Goal: Task Accomplishment & Management: Manage account settings

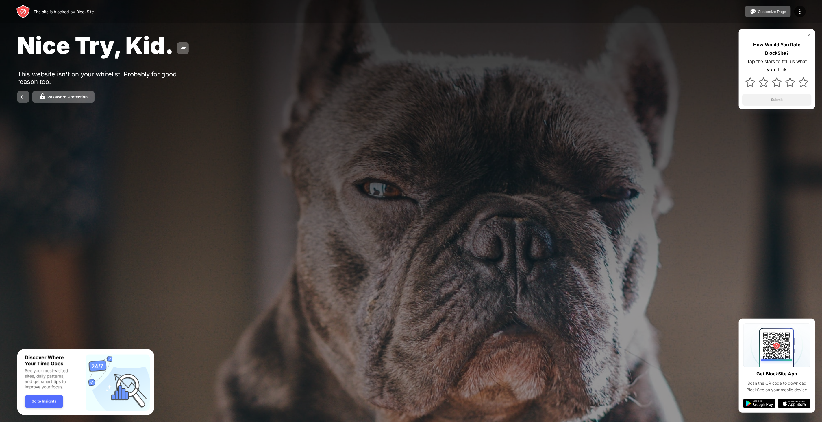
click at [215, 40] on div "Nice Try, Kid." at bounding box center [332, 45] width 630 height 28
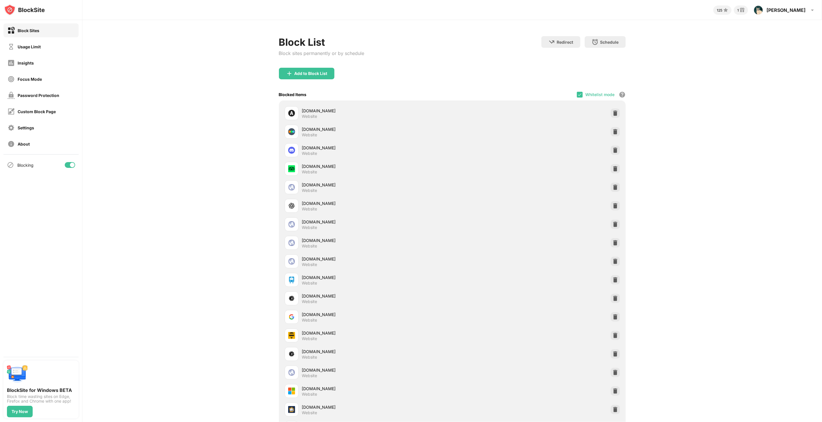
click at [41, 116] on div "Custom Block Page" at bounding box center [40, 111] width 75 height 14
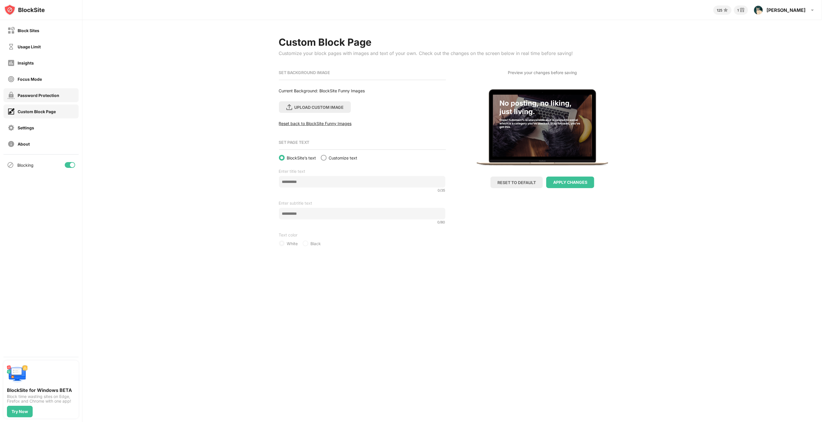
click at [59, 99] on div "Password Protection" at bounding box center [40, 95] width 75 height 14
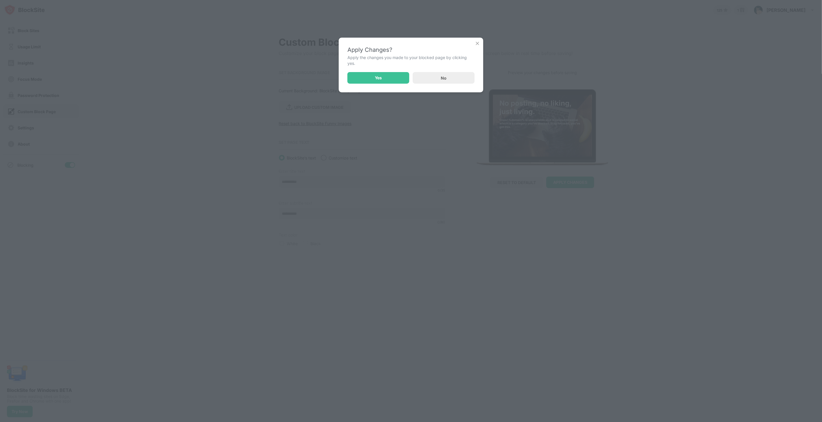
click at [479, 41] on img at bounding box center [478, 43] width 6 height 6
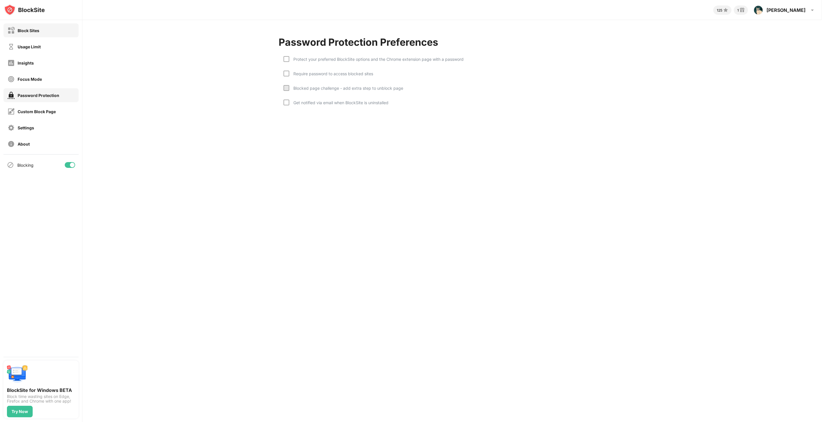
click at [27, 33] on div "Block Sites" at bounding box center [24, 30] width 32 height 7
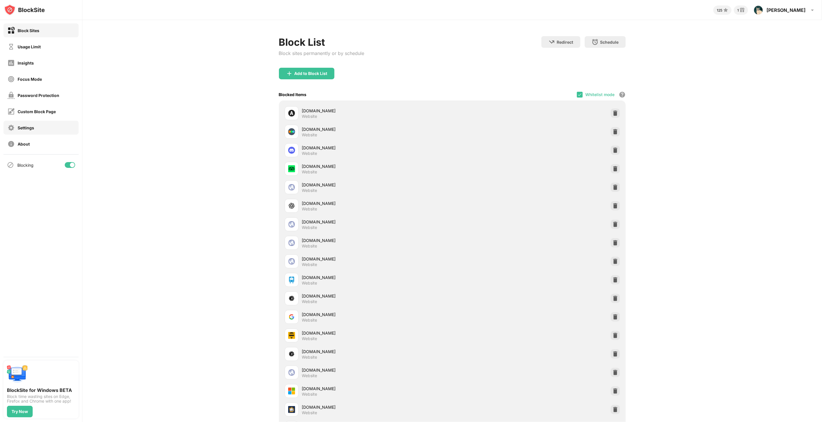
click at [41, 126] on div "Settings" at bounding box center [40, 128] width 75 height 14
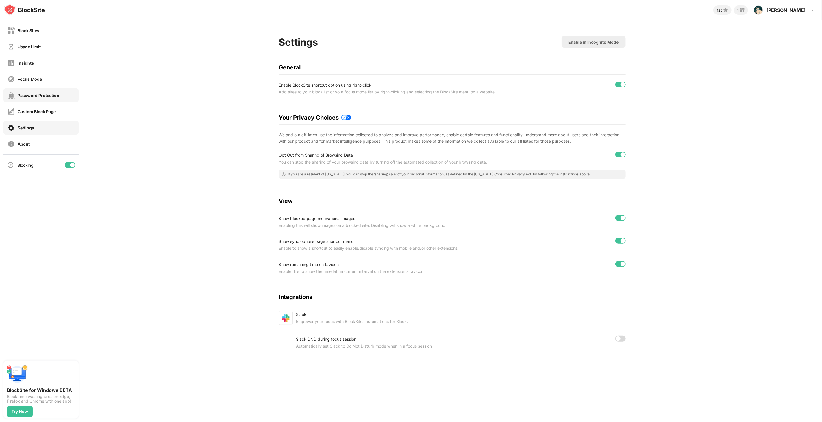
click at [44, 96] on div "Password Protection" at bounding box center [39, 95] width 42 height 5
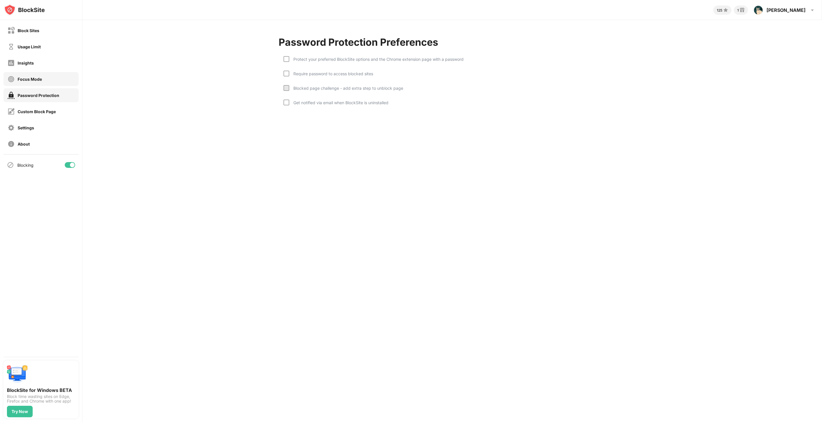
click at [46, 77] on div "Focus Mode" at bounding box center [40, 79] width 75 height 14
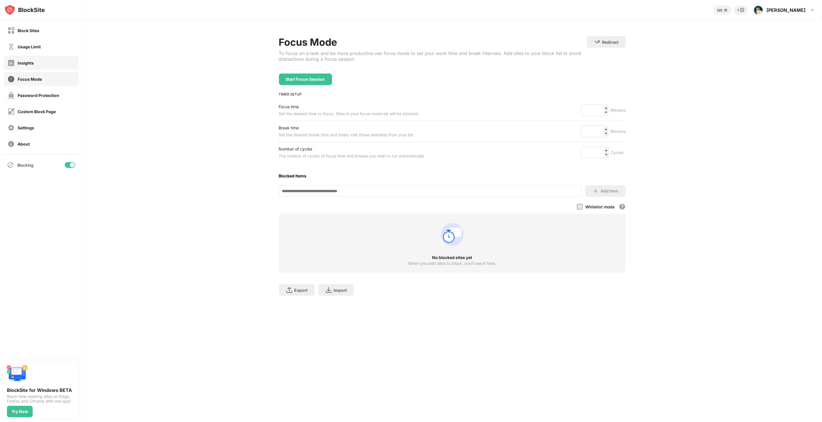
click at [49, 62] on div "Insights" at bounding box center [40, 63] width 75 height 14
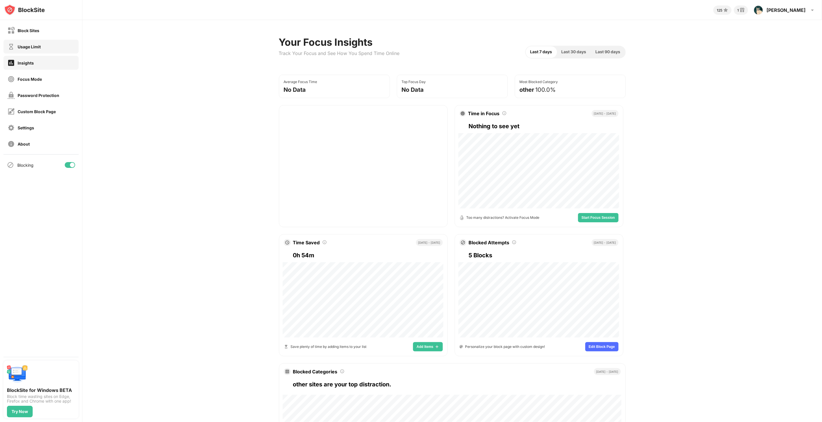
click at [50, 52] on div "Usage Limit" at bounding box center [40, 47] width 75 height 14
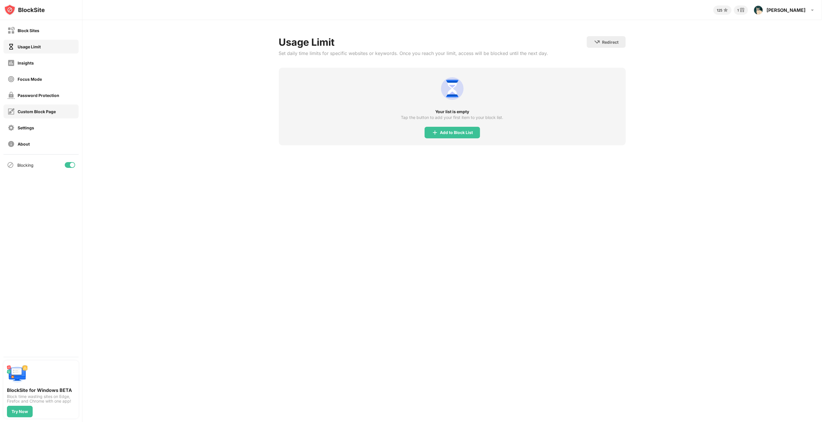
click at [39, 106] on div "Custom Block Page" at bounding box center [40, 111] width 75 height 14
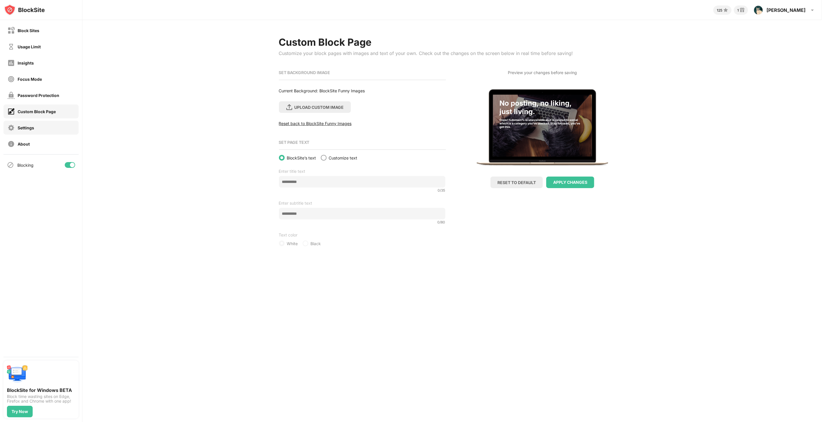
click at [54, 134] on div "Settings" at bounding box center [40, 128] width 75 height 14
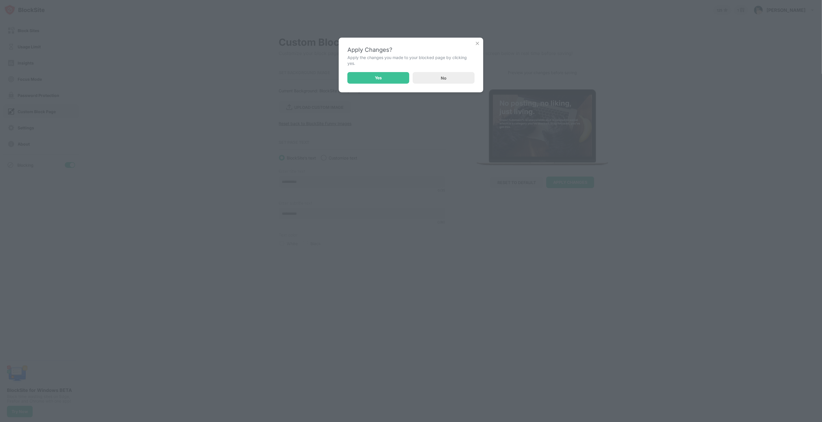
click at [54, 131] on div "Apply Changes? Apply the changes you made to your blocked page by clicking yes.…" at bounding box center [411, 211] width 822 height 422
click at [444, 80] on div "No" at bounding box center [444, 78] width 62 height 12
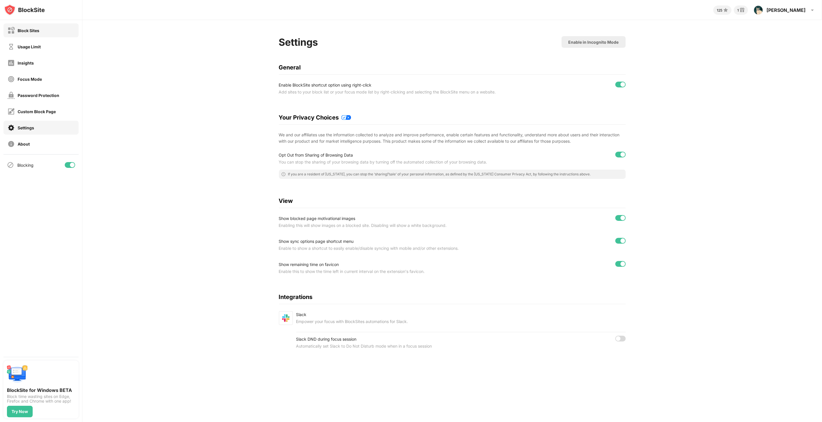
click at [27, 36] on div "Block Sites" at bounding box center [40, 30] width 75 height 14
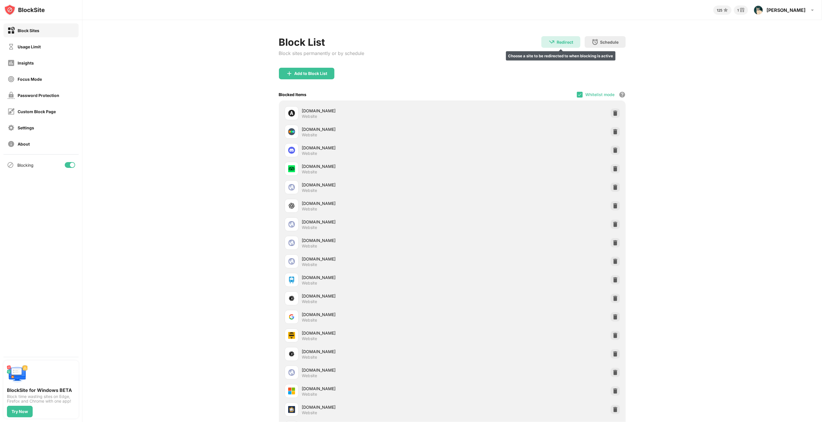
click at [557, 40] on div "Redirect" at bounding box center [565, 42] width 16 height 5
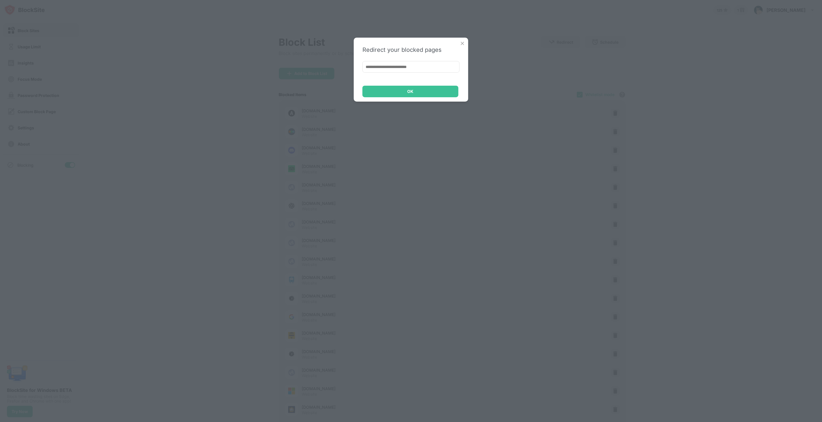
click at [413, 65] on input at bounding box center [411, 67] width 97 height 12
paste input "**********"
type input "**********"
click at [430, 91] on div "OK" at bounding box center [411, 92] width 96 height 12
